Goal: Task Accomplishment & Management: Manage account settings

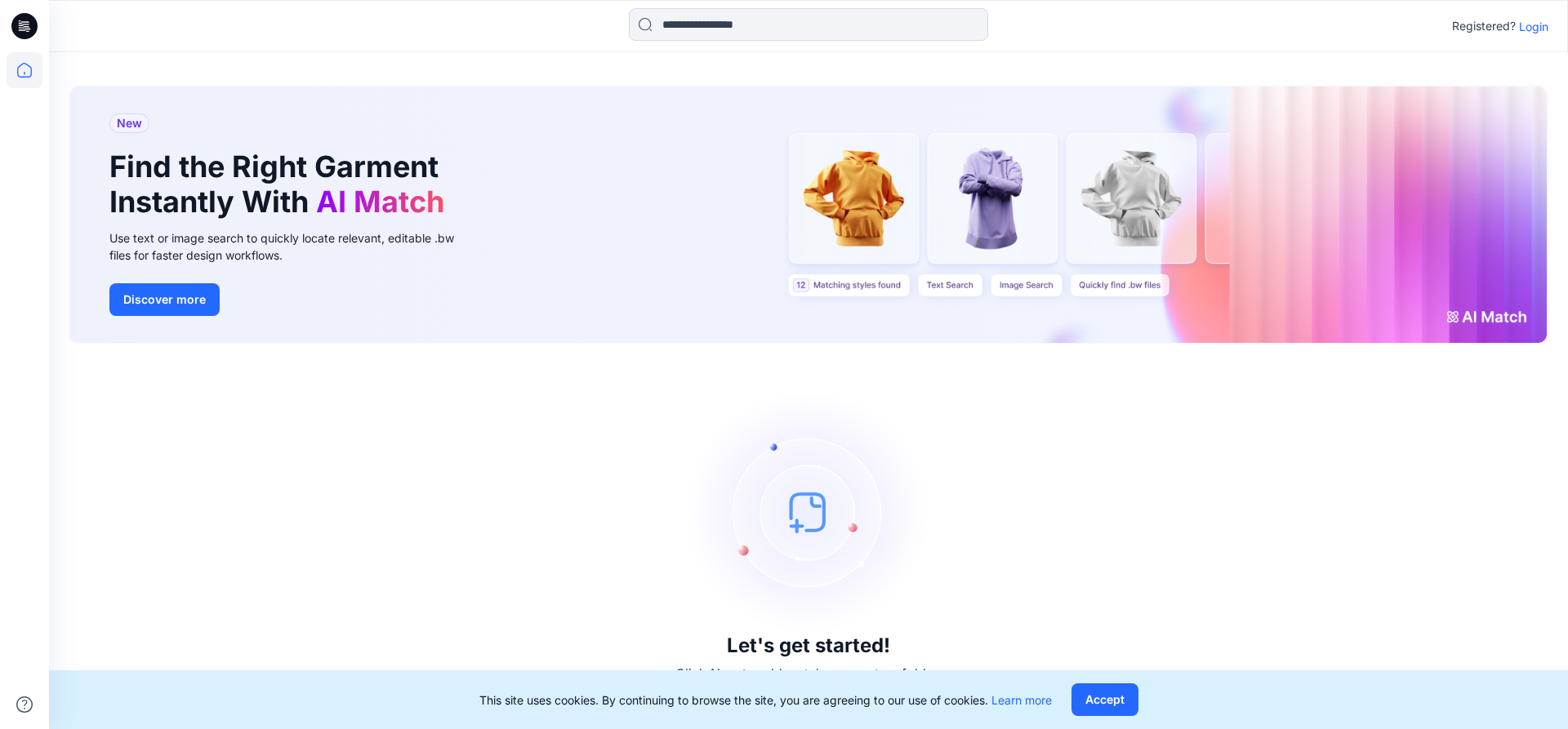
click at [1531, 29] on p "Login" at bounding box center [1533, 26] width 30 height 17
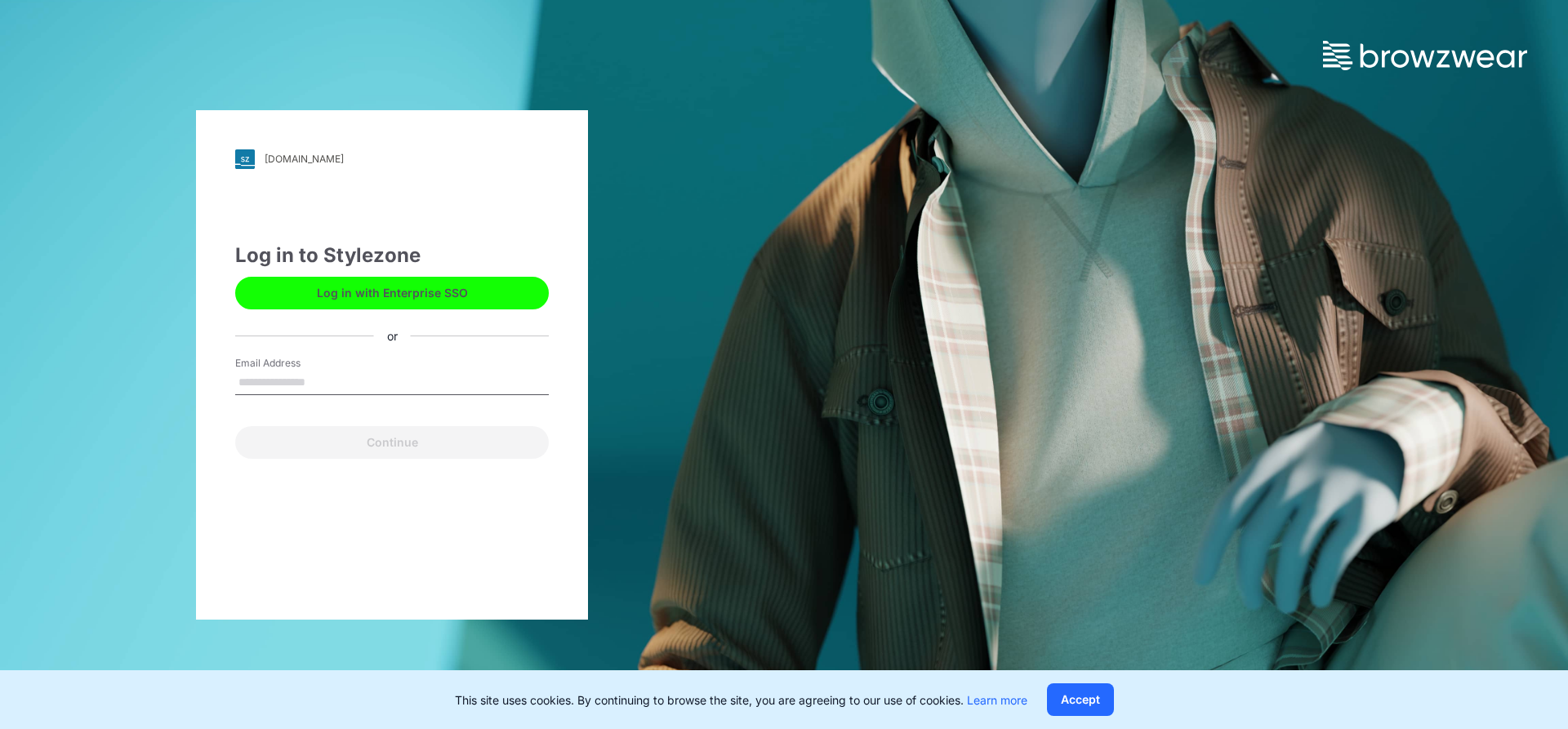
click at [279, 384] on input "Email Address" at bounding box center [392, 383] width 314 height 24
type input "**********"
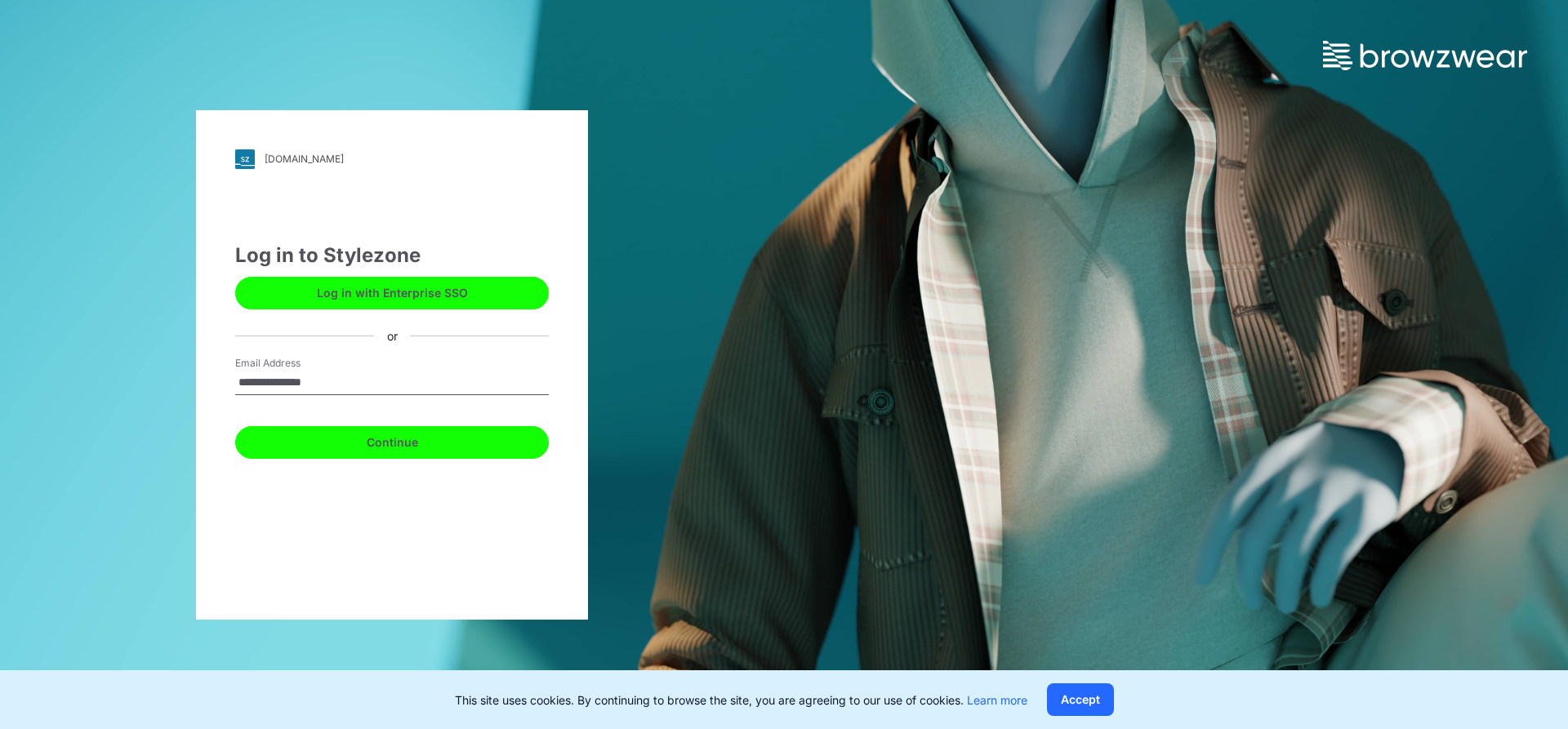
click at [385, 445] on button "Continue" at bounding box center [392, 442] width 314 height 32
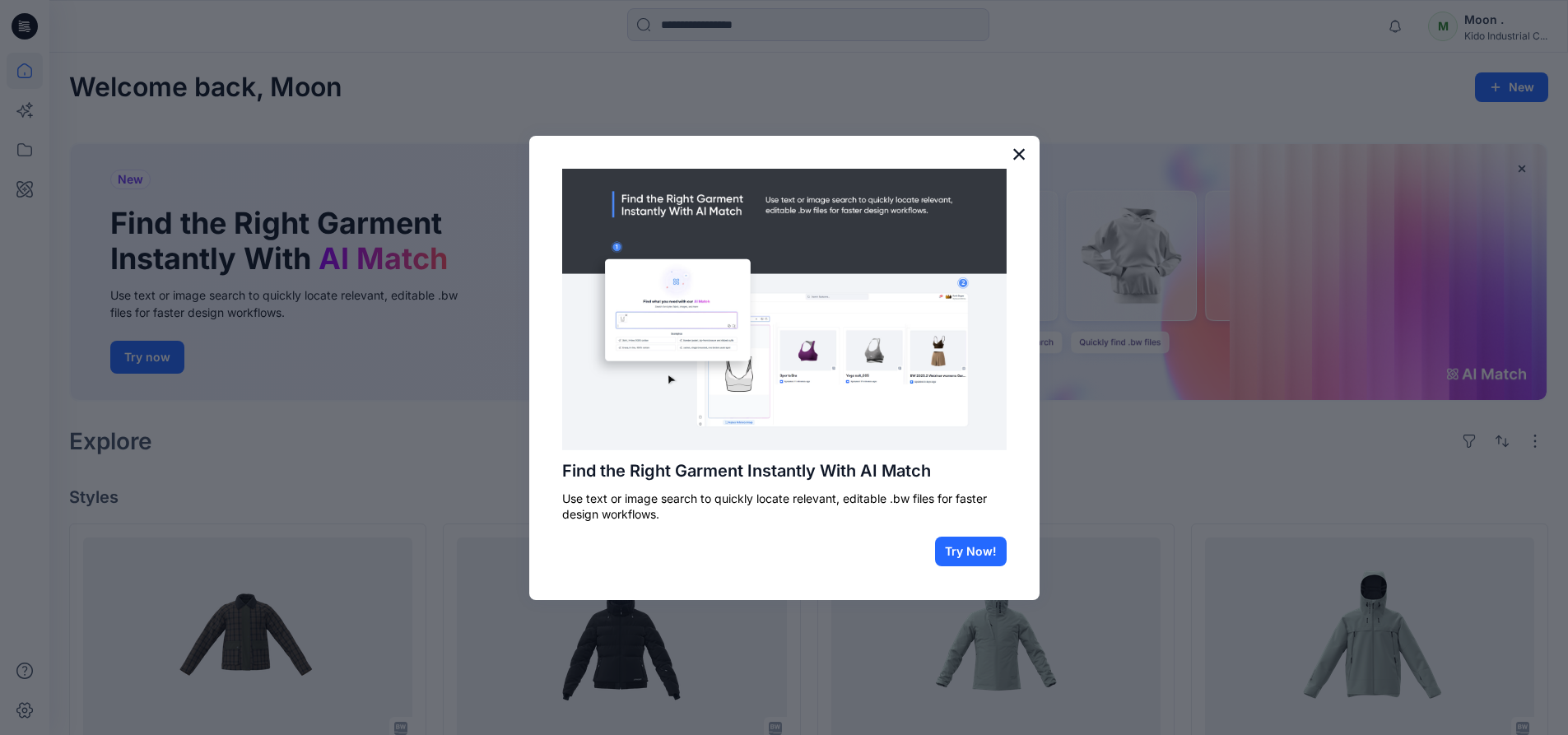
click at [1022, 153] on button "×" at bounding box center [1019, 154] width 15 height 26
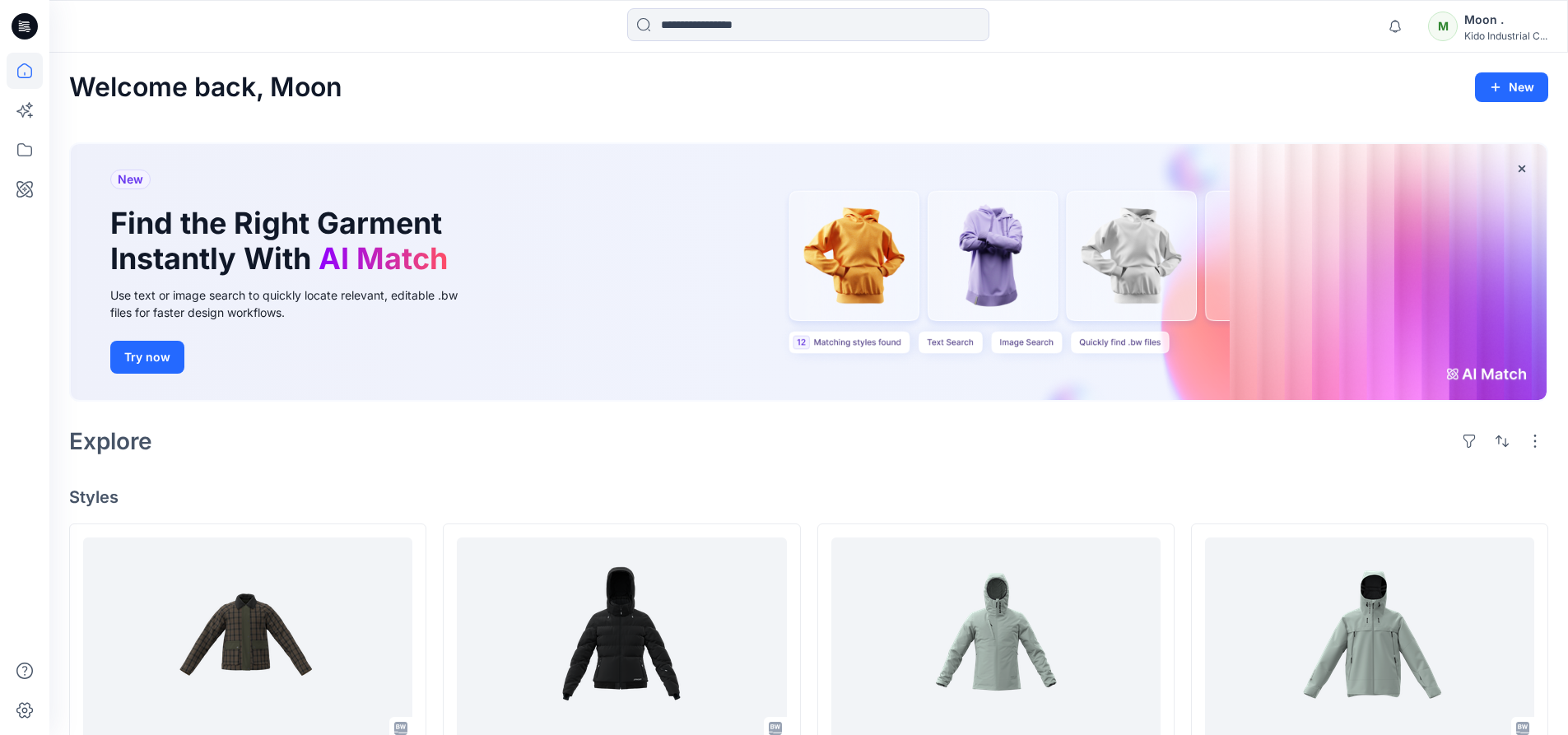
click at [786, 487] on h4 "Styles" at bounding box center [809, 497] width 1479 height 20
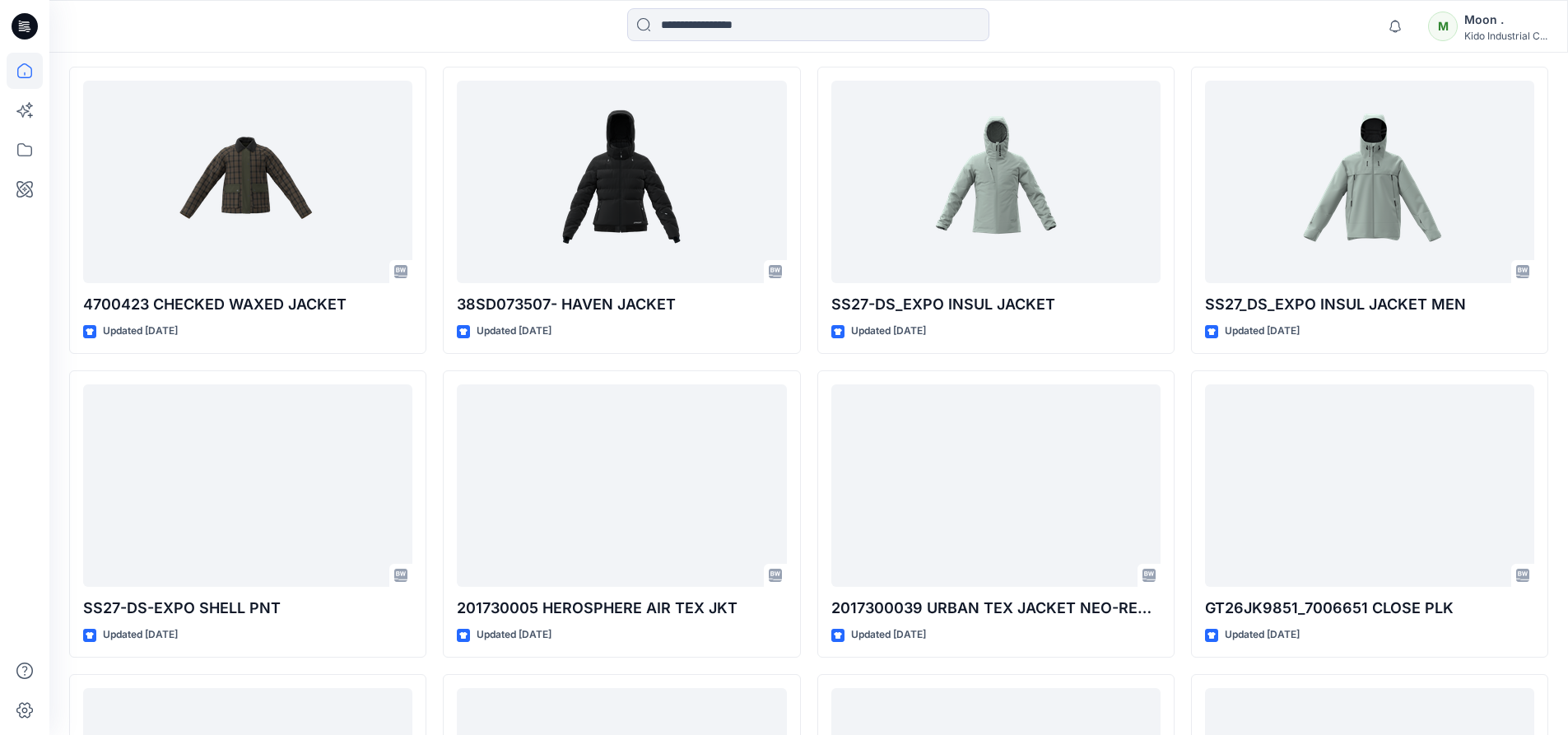
scroll to position [494, 0]
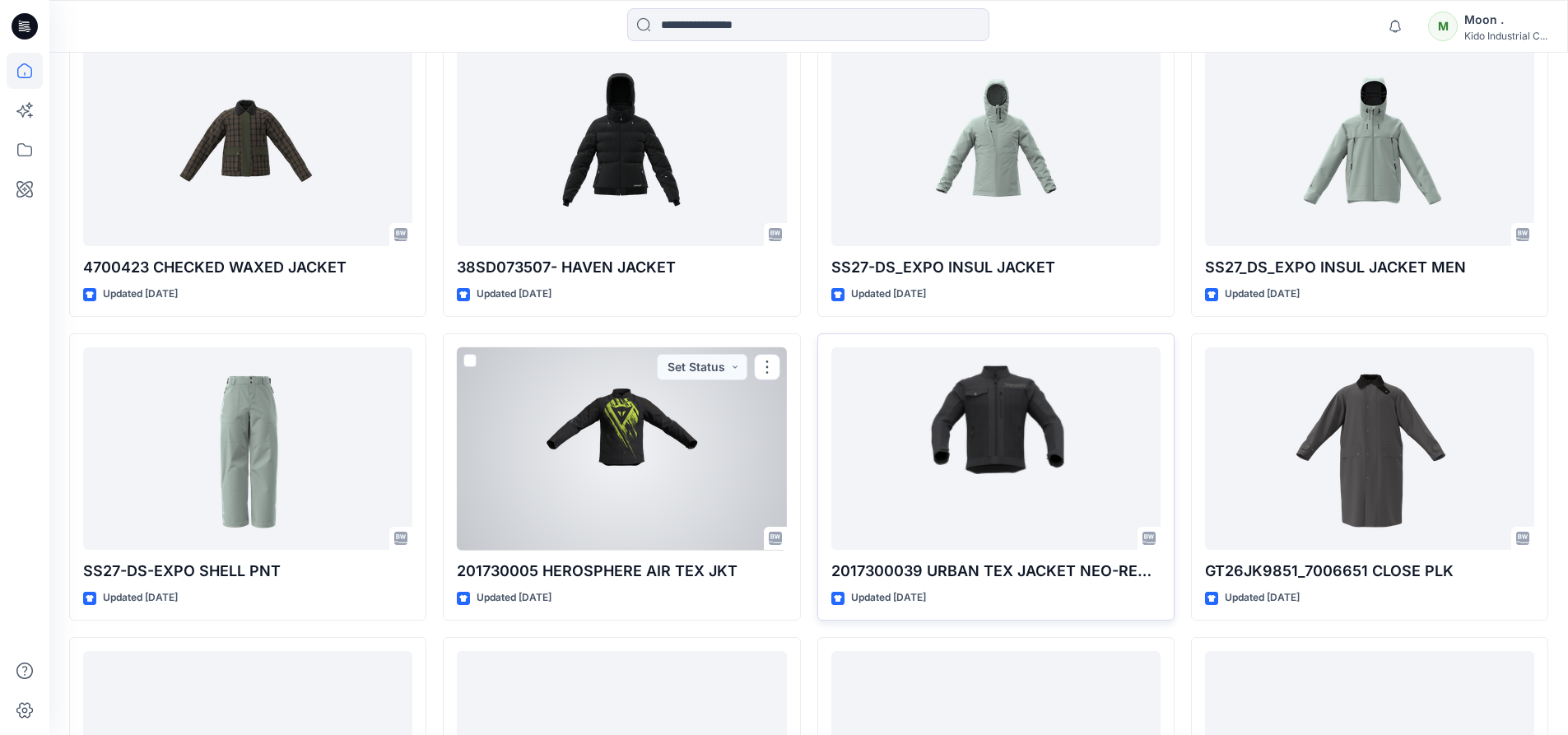
click at [33, 147] on icon at bounding box center [24, 150] width 36 height 36
click at [23, 73] on icon at bounding box center [24, 71] width 36 height 36
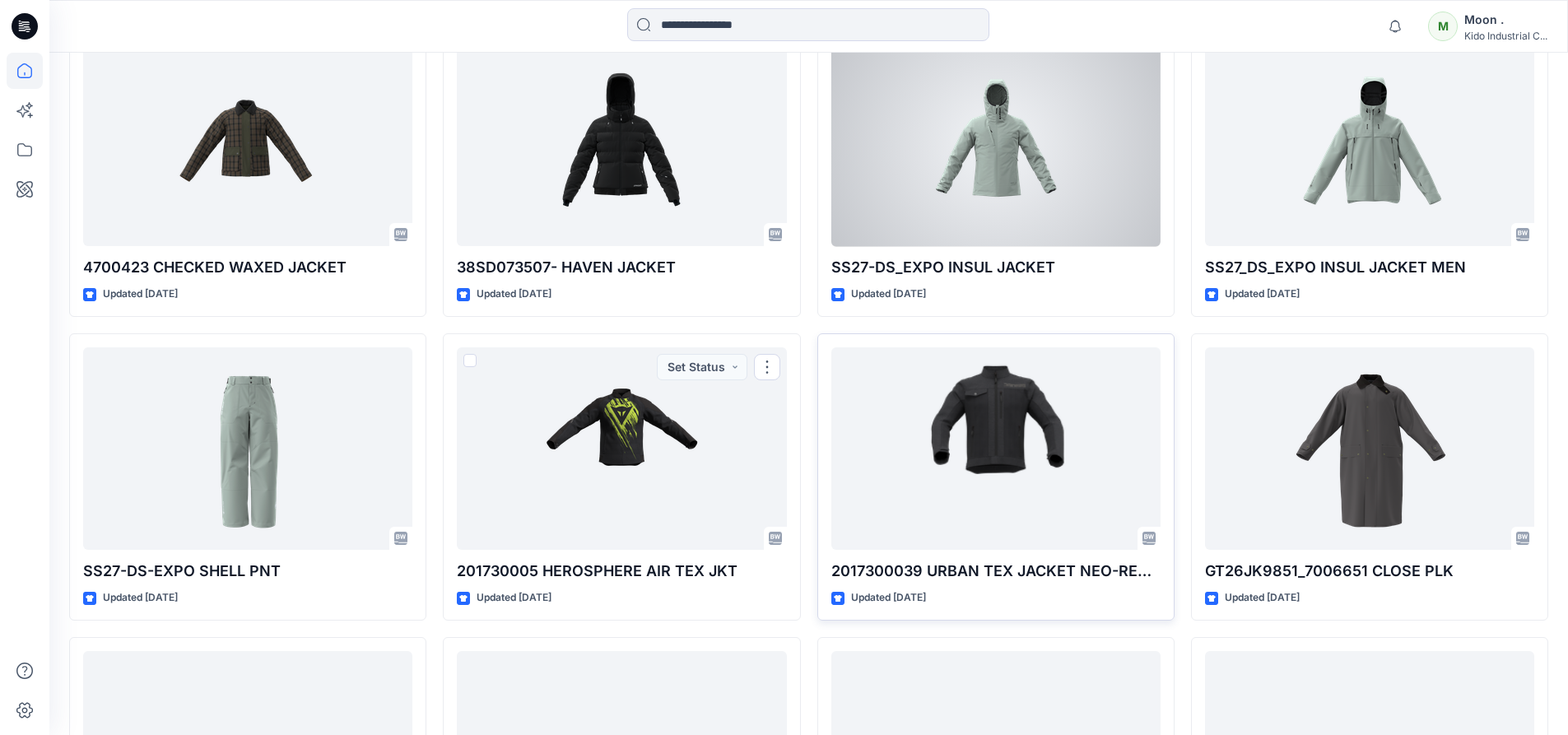
scroll to position [98, 0]
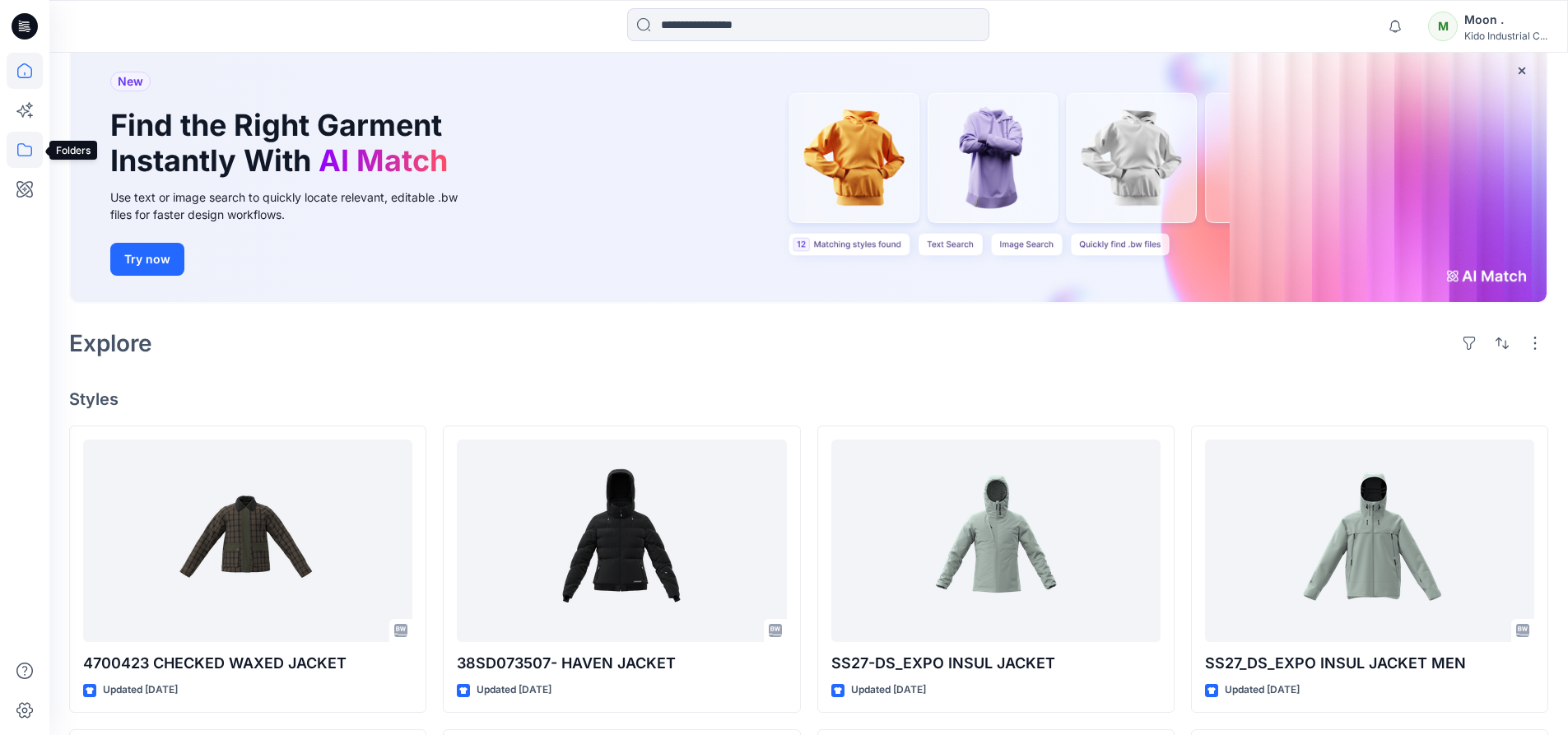
click at [23, 152] on icon at bounding box center [24, 150] width 36 height 36
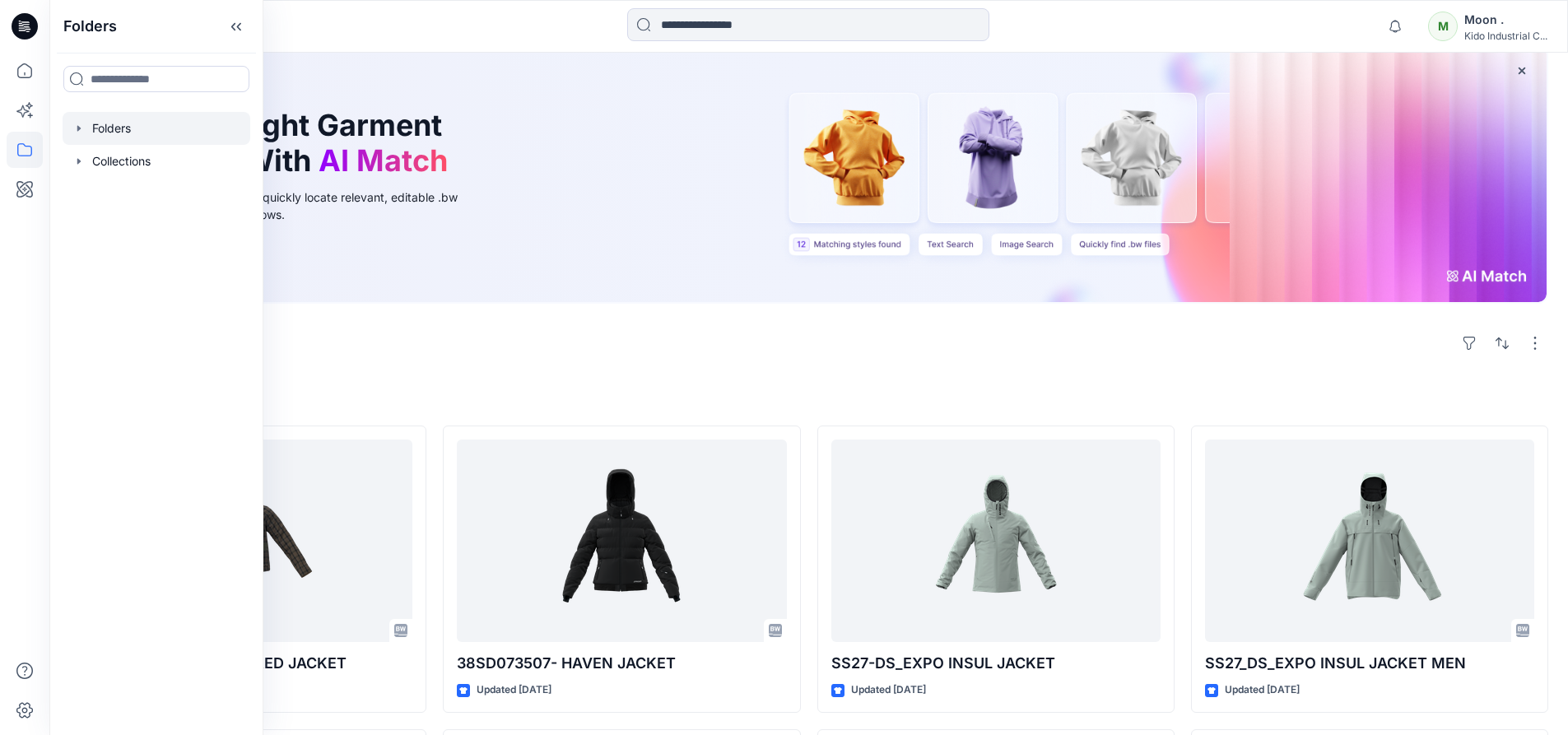
click at [105, 130] on div at bounding box center [156, 128] width 188 height 33
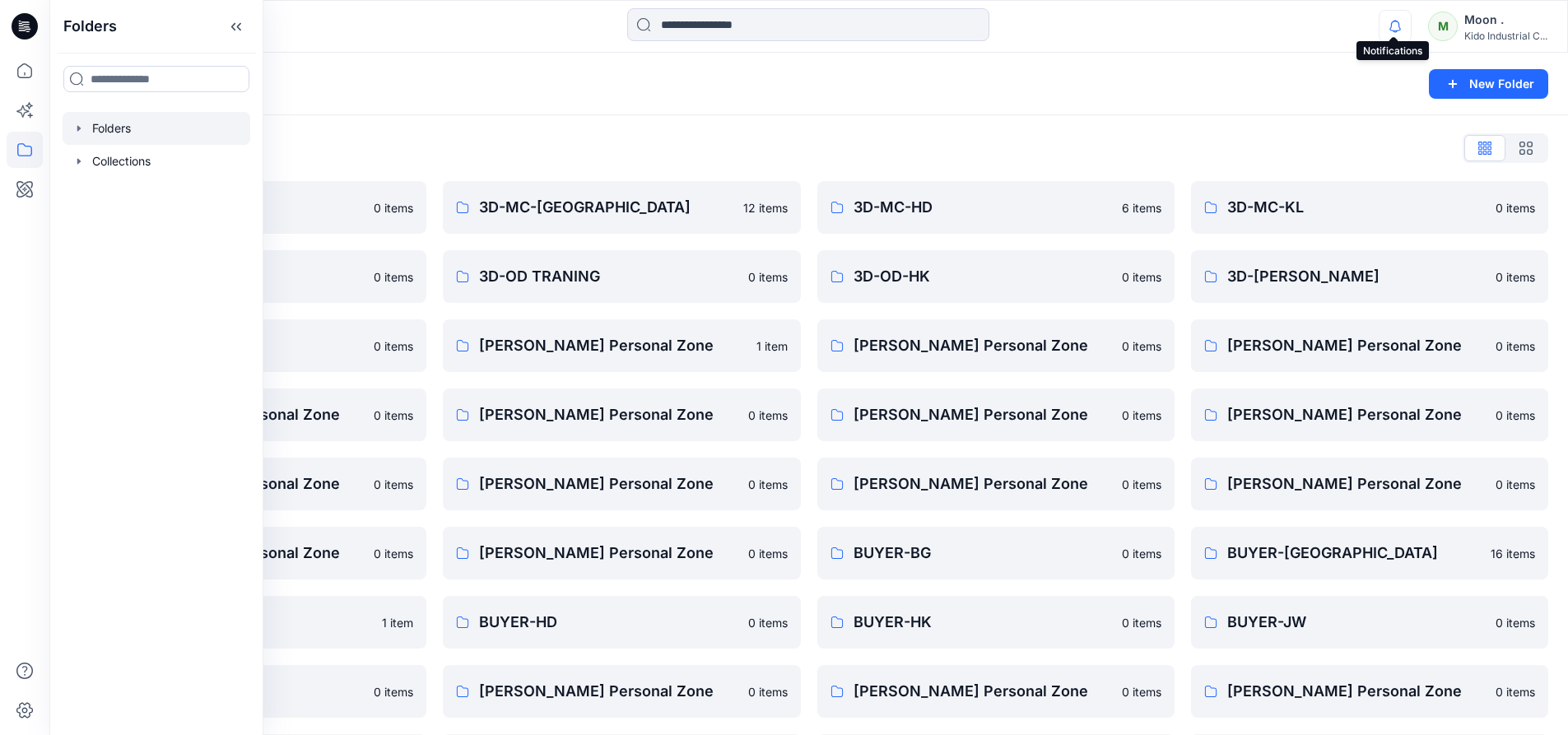
click at [1395, 27] on icon "button" at bounding box center [1395, 26] width 32 height 33
